Goal: Task Accomplishment & Management: Use online tool/utility

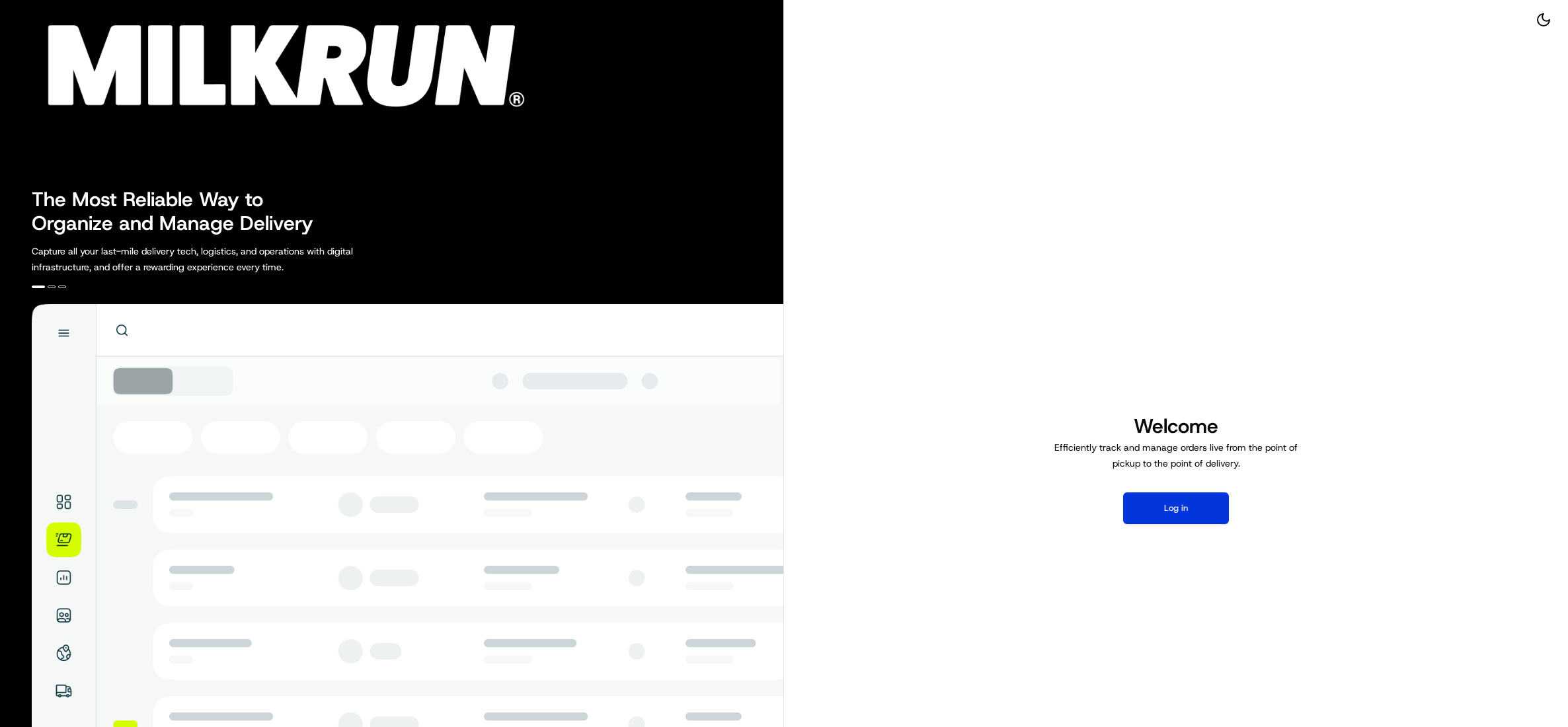
click at [1176, 523] on button "Log in" at bounding box center [1176, 507] width 106 height 31
